Goal: Navigation & Orientation: Find specific page/section

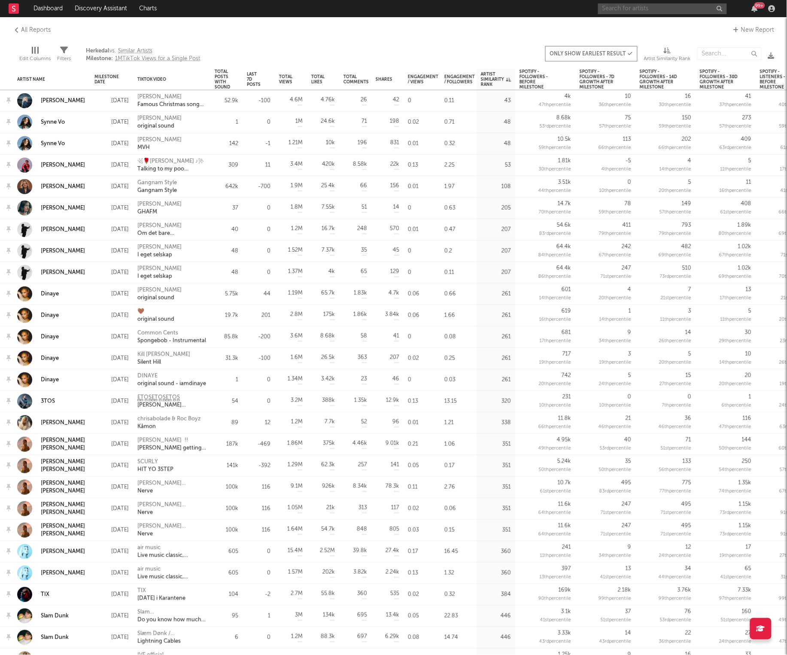
click at [625, 10] on input "text" at bounding box center [662, 8] width 129 height 11
click at [14, 4] on rect at bounding box center [14, 8] width 10 height 10
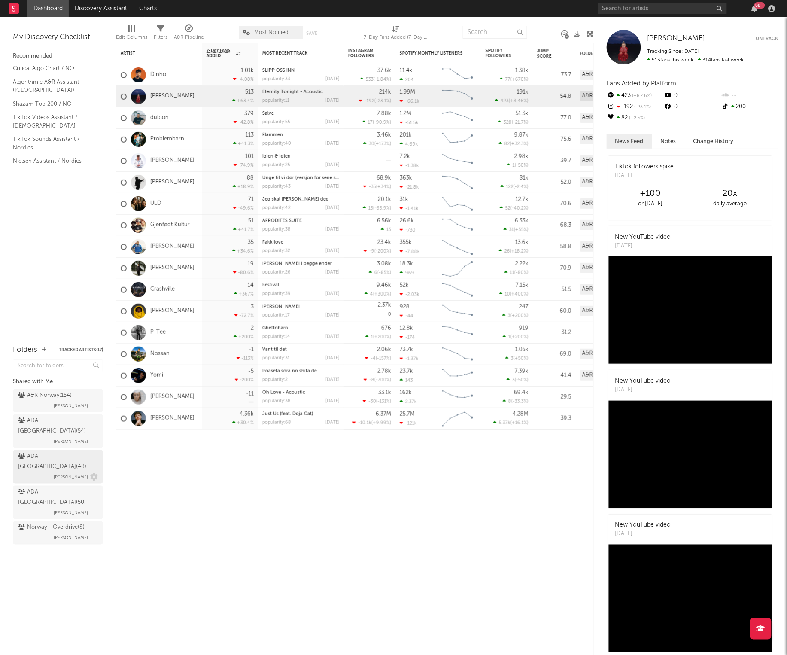
click at [46, 451] on div "ADA Norway ( 48 )" at bounding box center [57, 461] width 78 height 21
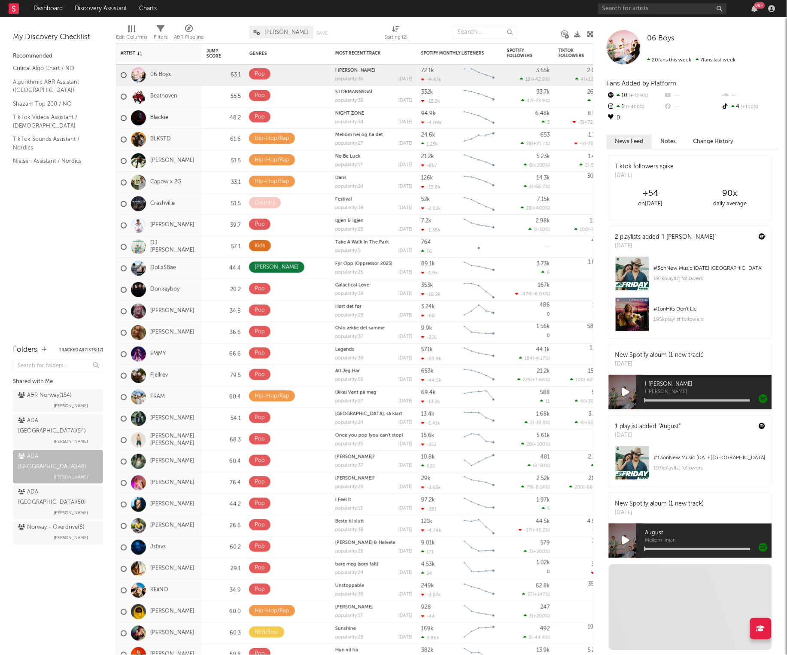
click at [70, 271] on div "My Discovery Checklist Recommended Critical Algo Chart / NO Algorithmic A&R Ass…" at bounding box center [58, 176] width 116 height 319
click at [80, 542] on div "Folders Tracked Artists ( 17 ) Shared with Me A&R Norway ( 154 ) [PERSON_NAME] …" at bounding box center [58, 495] width 116 height 319
